Goal: Task Accomplishment & Management: Use online tool/utility

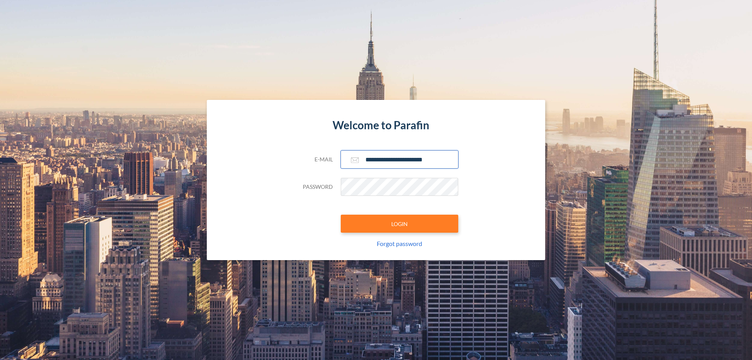
type input "**********"
click at [400, 224] on button "LOGIN" at bounding box center [400, 224] width 118 height 18
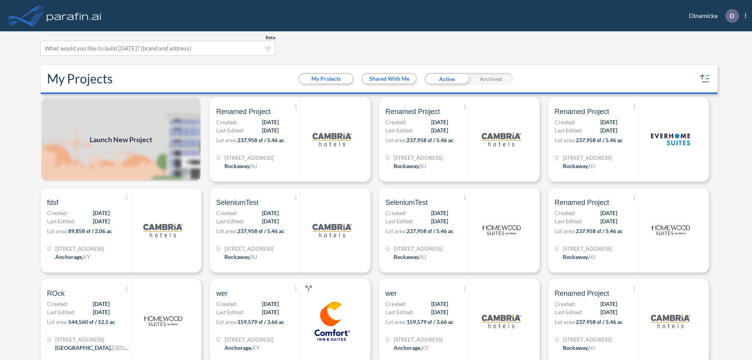
scroll to position [2, 0]
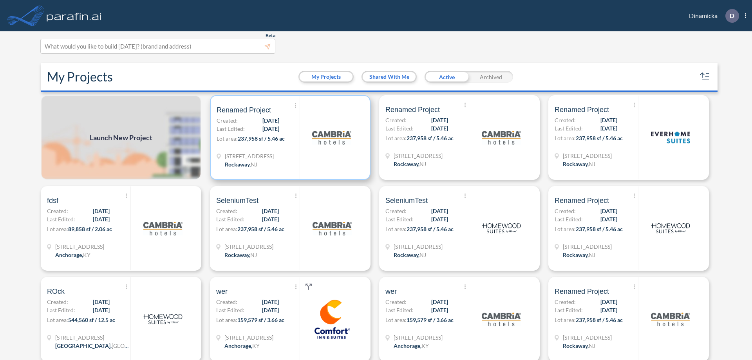
click at [289, 138] on p "Lot area: 237,958 sf / 5.46 ac" at bounding box center [258, 139] width 83 height 11
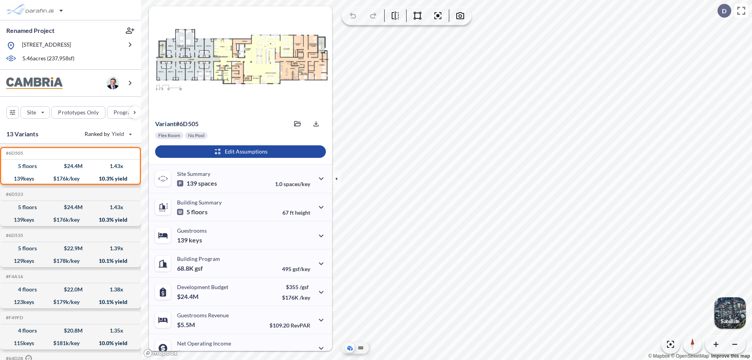
scroll to position [40, 0]
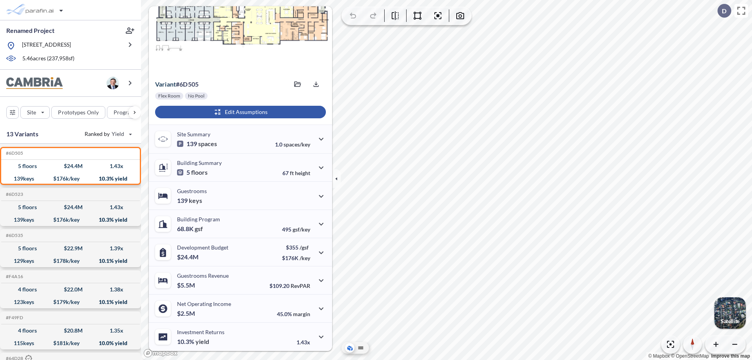
click at [239, 112] on div "button" at bounding box center [240, 112] width 171 height 13
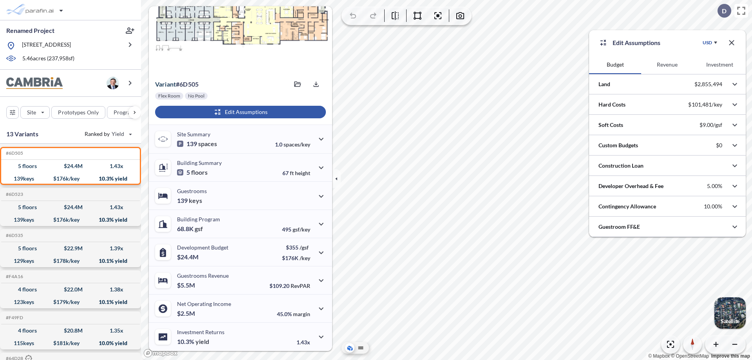
click at [667, 65] on button "Revenue" at bounding box center [667, 64] width 52 height 19
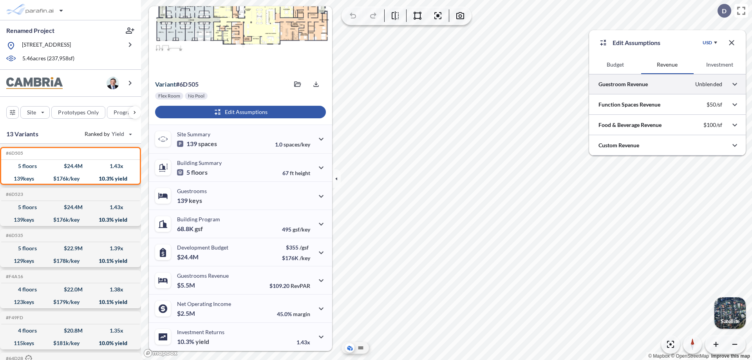
click at [668, 84] on div at bounding box center [667, 84] width 157 height 20
